Goal: Register for event/course

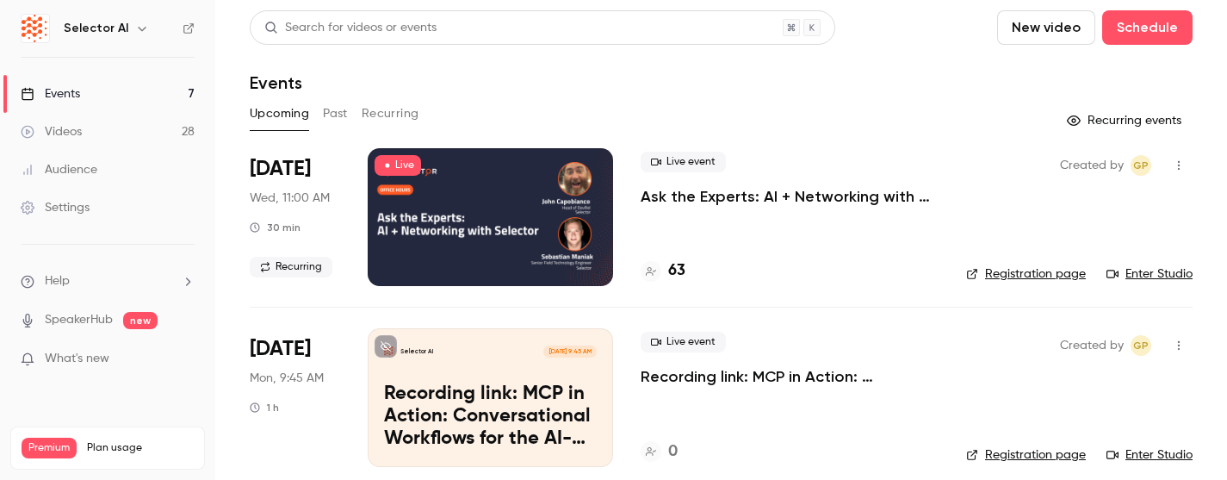
click at [481, 227] on div at bounding box center [490, 217] width 245 height 138
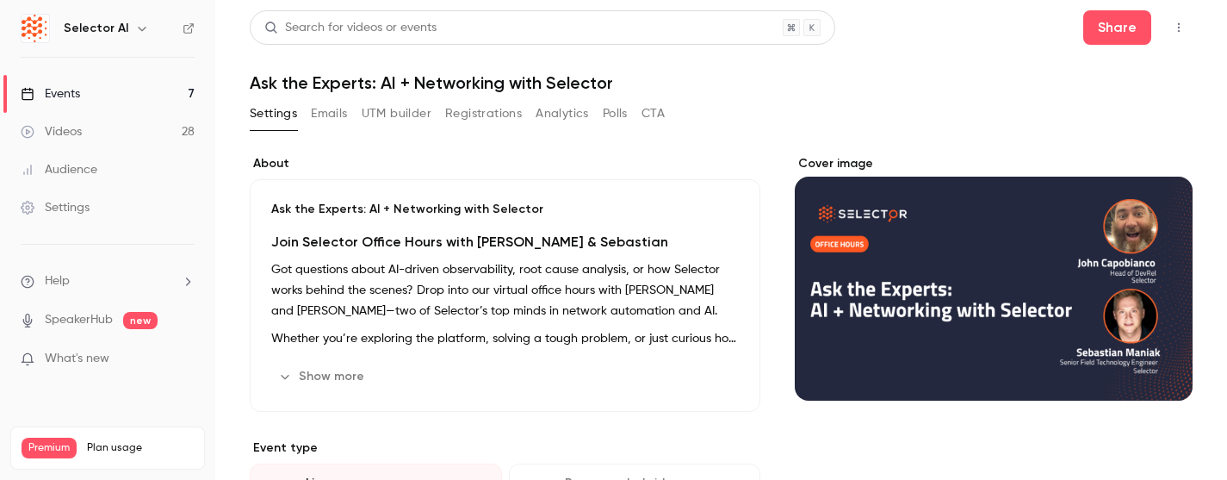
click at [557, 121] on button "Analytics" at bounding box center [562, 114] width 53 height 28
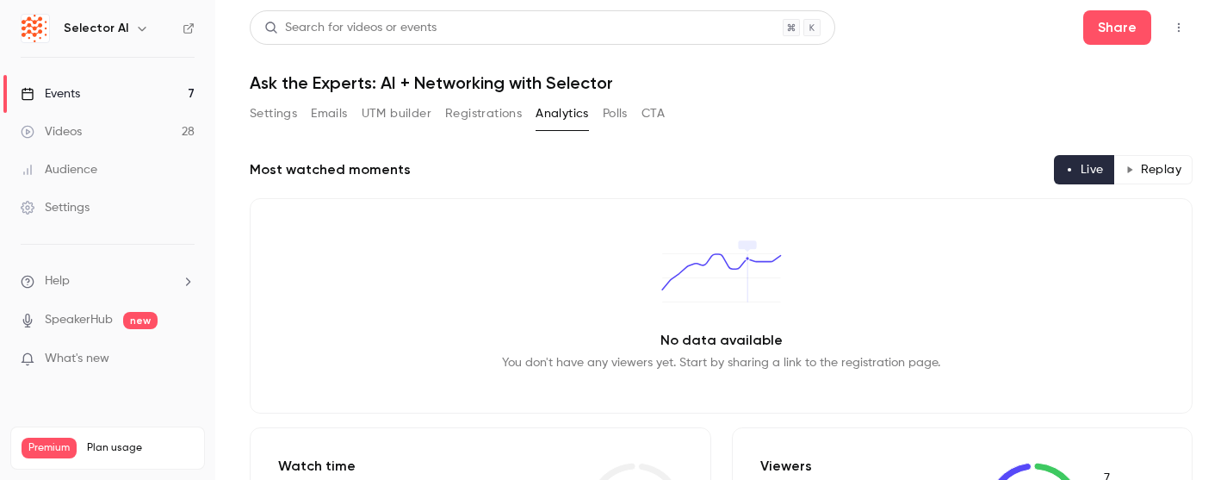
click at [171, 95] on link "Events 7" at bounding box center [107, 94] width 215 height 38
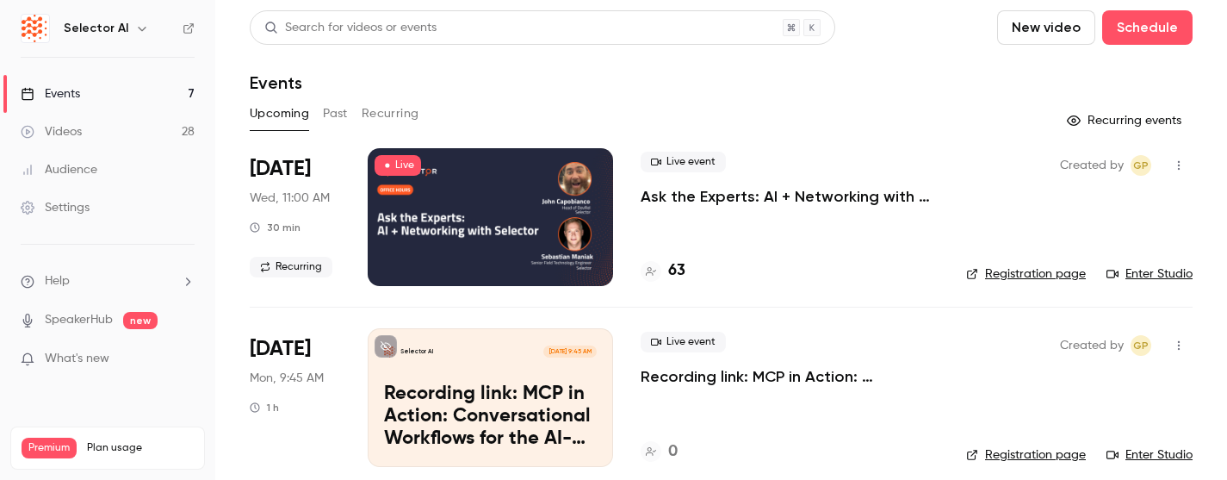
click at [1141, 275] on link "Enter Studio" at bounding box center [1150, 273] width 86 height 17
click at [1069, 270] on link "Registration page" at bounding box center [1026, 273] width 120 height 17
click at [1165, 280] on link "Enter Studio" at bounding box center [1150, 273] width 86 height 17
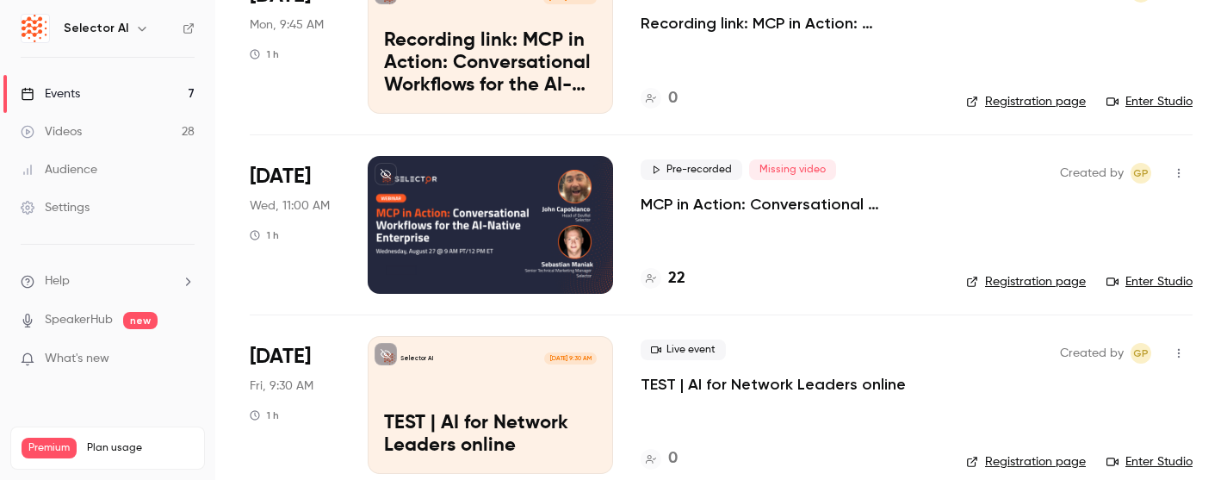
scroll to position [349, 0]
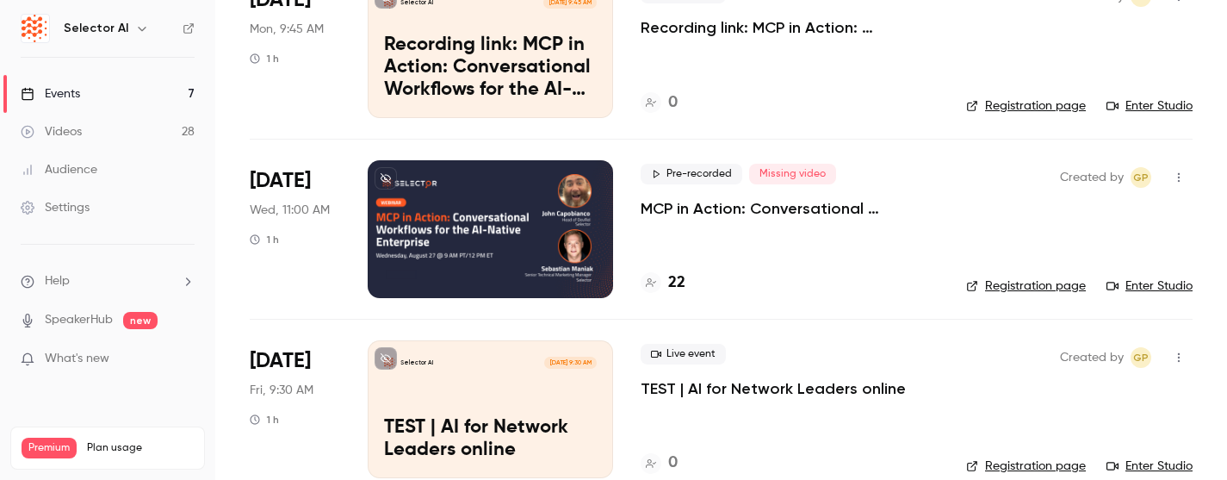
click at [1015, 288] on link "Registration page" at bounding box center [1026, 285] width 120 height 17
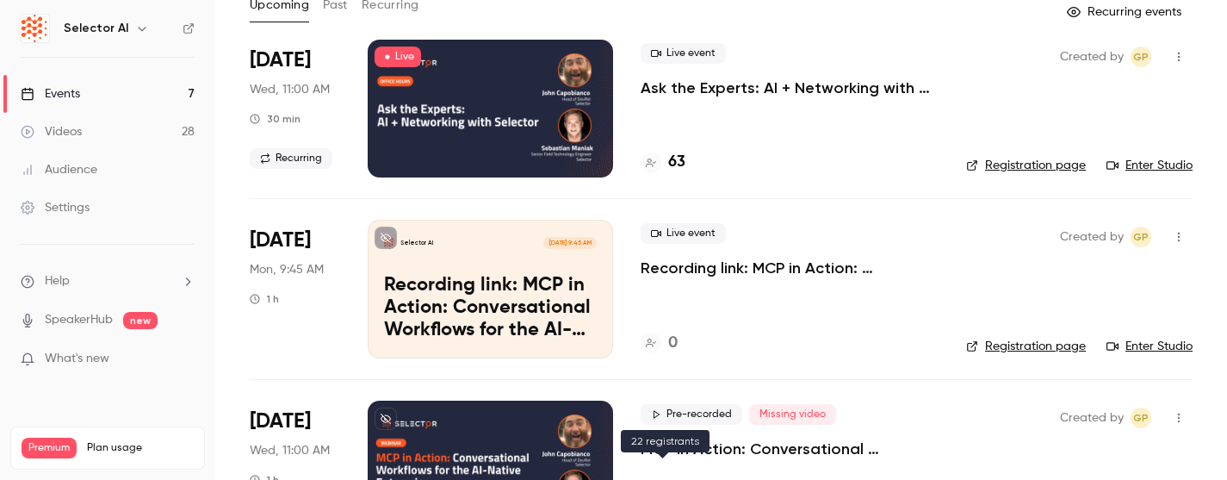
scroll to position [86, 0]
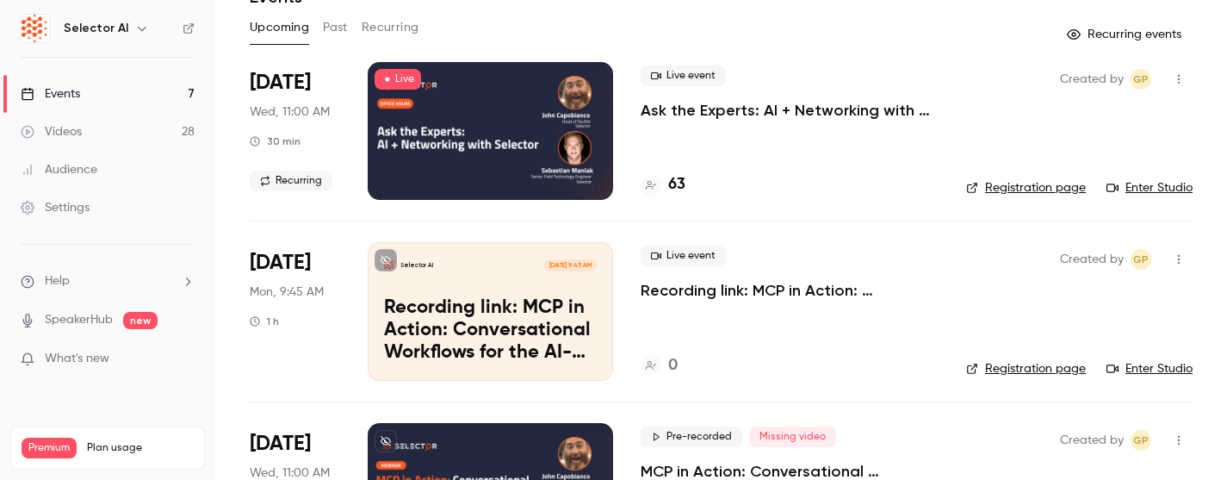
click at [1035, 184] on link "Registration page" at bounding box center [1026, 187] width 120 height 17
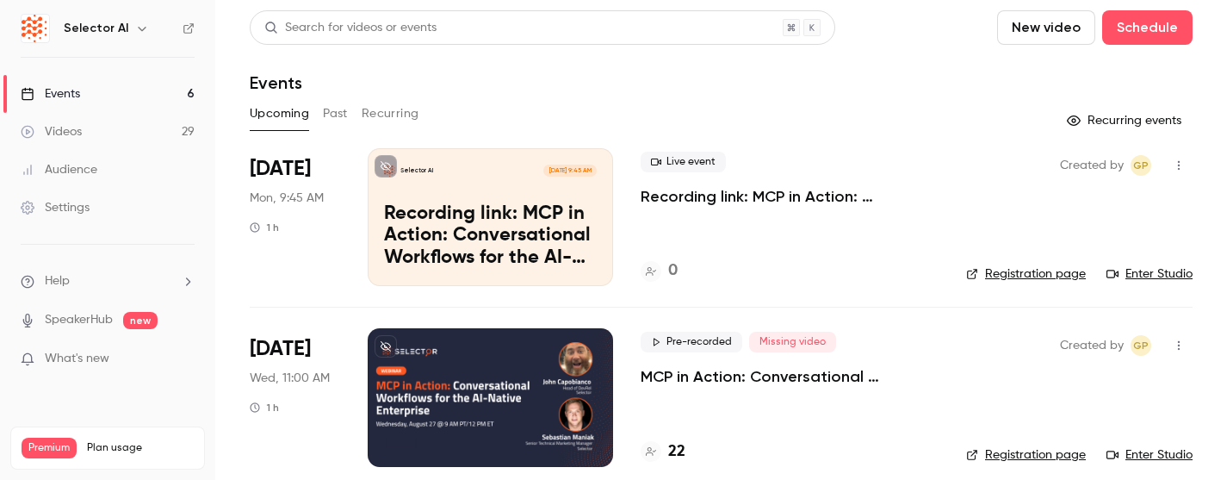
click at [341, 115] on button "Past" at bounding box center [335, 114] width 25 height 28
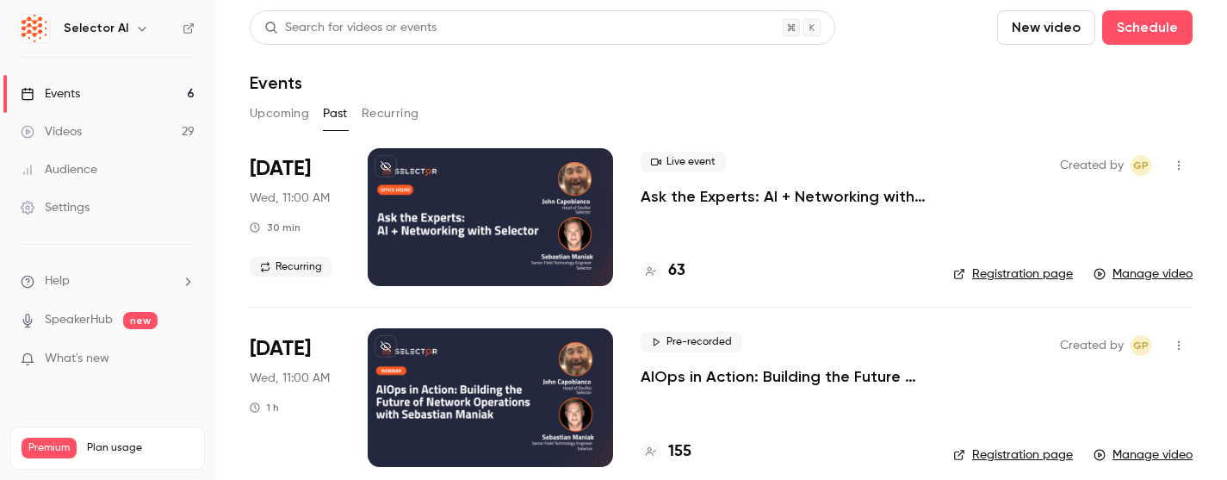
click at [1032, 276] on link "Registration page" at bounding box center [1013, 273] width 120 height 17
click at [1029, 277] on link "Registration page" at bounding box center [1013, 273] width 120 height 17
